Goal: Information Seeking & Learning: Learn about a topic

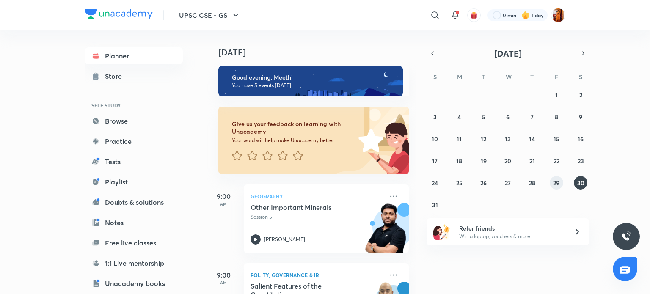
drag, startPoint x: 0, startPoint y: 0, endPoint x: 554, endPoint y: 184, distance: 583.5
click at [554, 184] on abbr "29" at bounding box center [556, 183] width 6 height 8
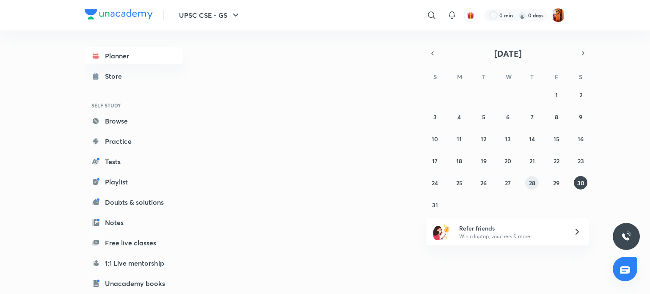
click at [533, 184] on abbr "28" at bounding box center [532, 183] width 6 height 8
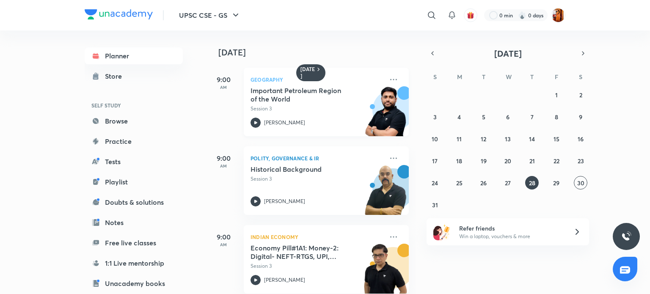
click at [303, 98] on h5 "Important Petroleum Region of the World" at bounding box center [303, 94] width 105 height 17
